Goal: Obtain resource: Obtain resource

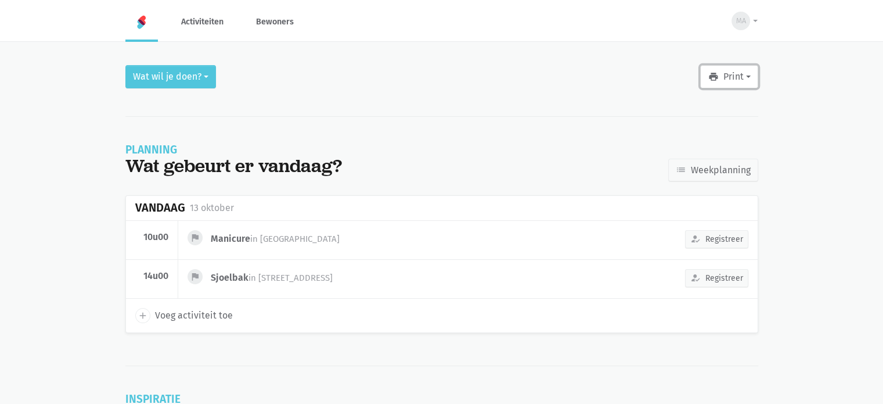
click at [713, 85] on button "print Print" at bounding box center [728, 76] width 57 height 23
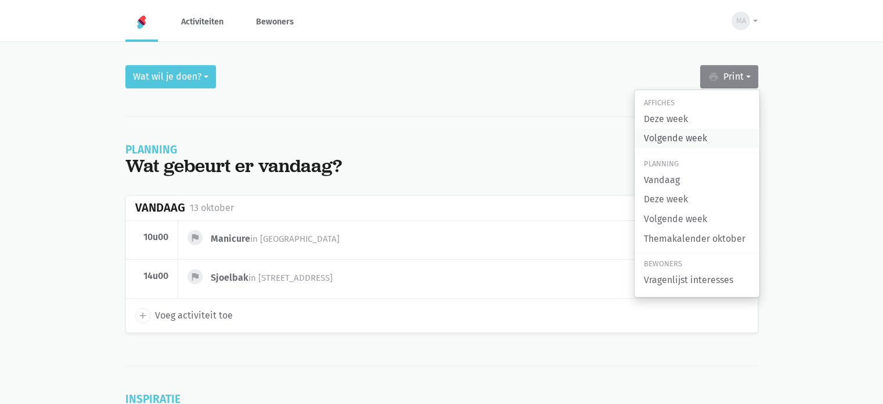
click at [685, 135] on link "Volgende week" at bounding box center [697, 138] width 125 height 20
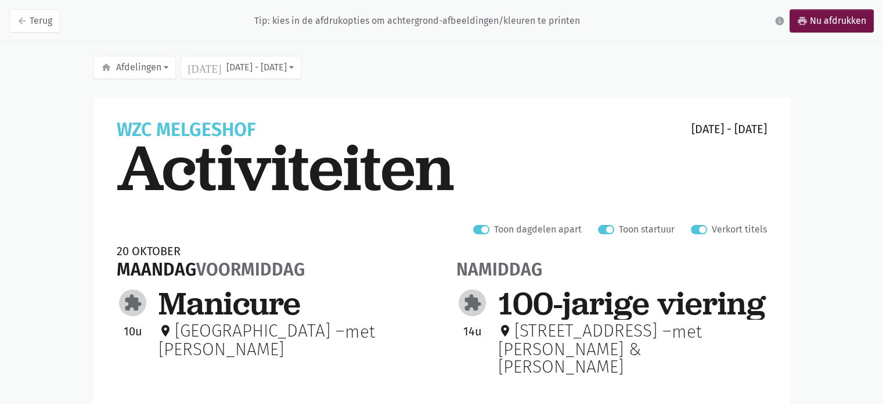
click at [712, 230] on label "Verkort titels" at bounding box center [739, 229] width 55 height 15
click at [700, 230] on input "Verkort titels" at bounding box center [695, 228] width 9 height 12
checkbox input "false"
click at [215, 75] on button "[DATE] [DATE] - [DATE]" at bounding box center [241, 67] width 121 height 23
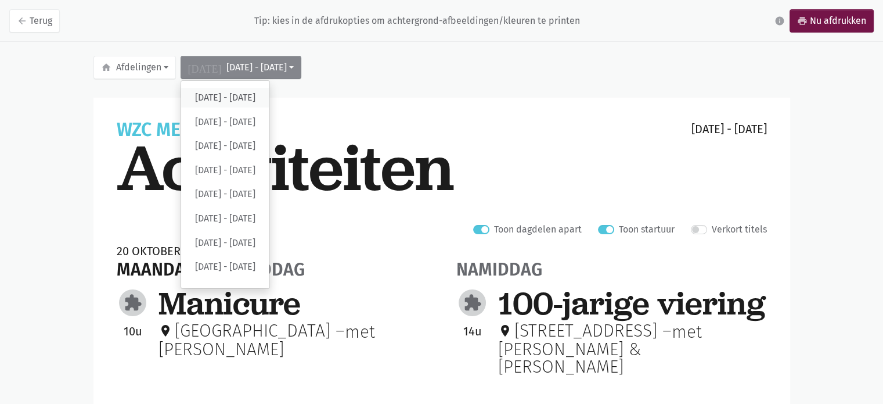
click at [230, 92] on label "[DATE] - [DATE]" at bounding box center [225, 98] width 88 height 20
click at [0, 0] on input "[DATE] - [DATE]" at bounding box center [0, 0] width 0 height 0
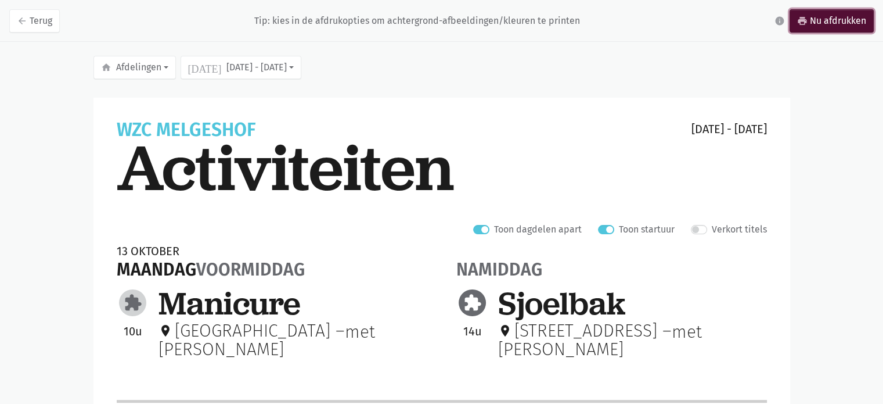
click at [829, 20] on link "print Nu afdrukken" at bounding box center [832, 20] width 84 height 23
